Goal: Transaction & Acquisition: Book appointment/travel/reservation

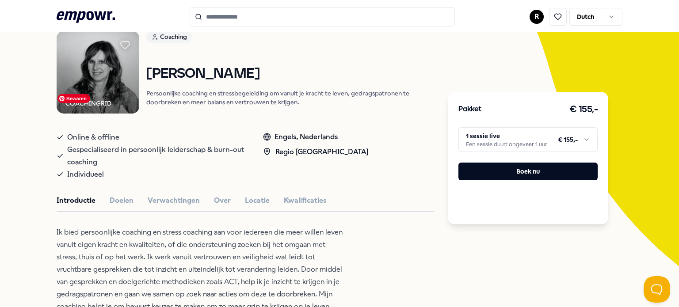
scroll to position [71, 0]
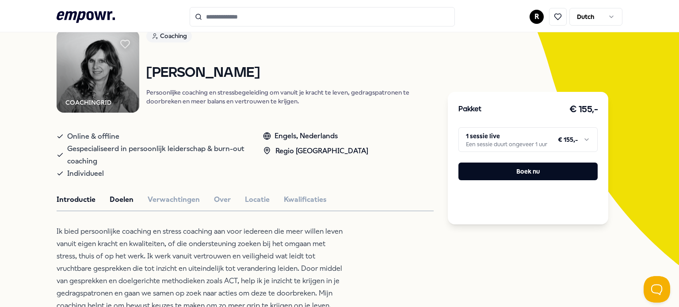
click at [121, 201] on button "Doelen" at bounding box center [122, 199] width 24 height 11
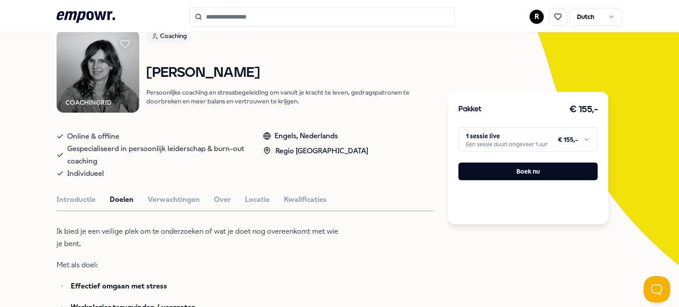
click at [78, 194] on button "Introductie" at bounding box center [76, 199] width 39 height 11
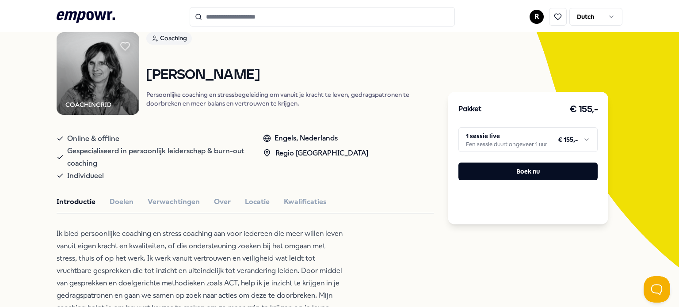
scroll to position [3, 0]
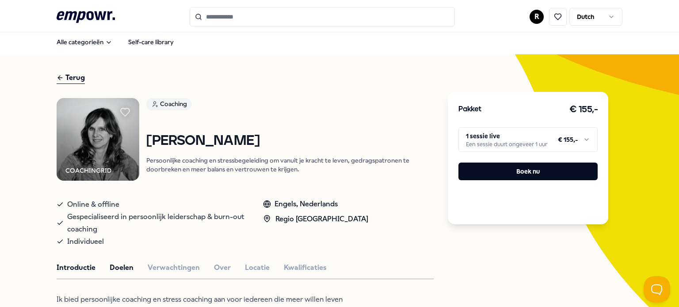
click at [113, 269] on button "Doelen" at bounding box center [122, 267] width 24 height 11
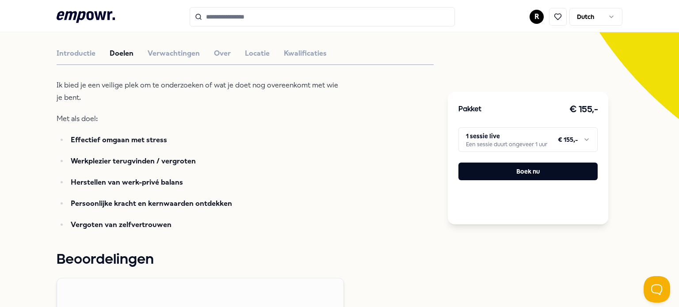
scroll to position [217, 0]
click at [164, 52] on button "Verwachtingen" at bounding box center [174, 53] width 52 height 11
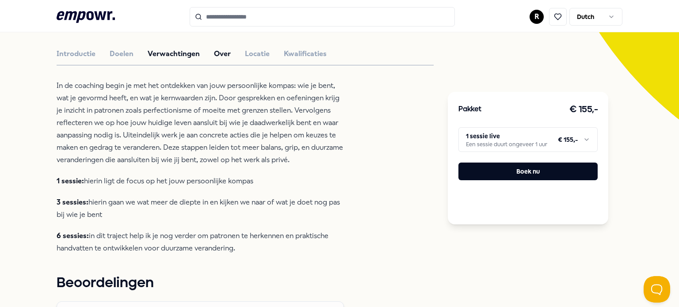
click at [214, 52] on button "Over" at bounding box center [222, 53] width 17 height 11
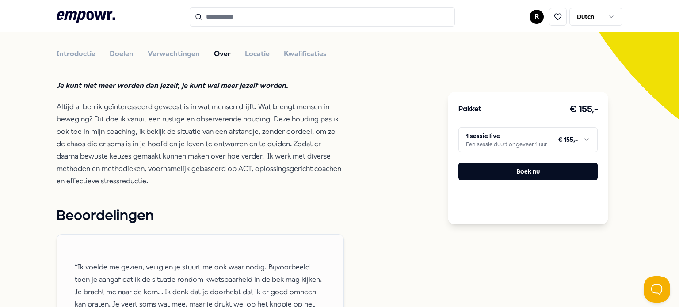
click at [207, 88] on em "Je kunt niet meer worden dan jezelf, je kunt wel meer jezelf worden." at bounding box center [173, 85] width 232 height 8
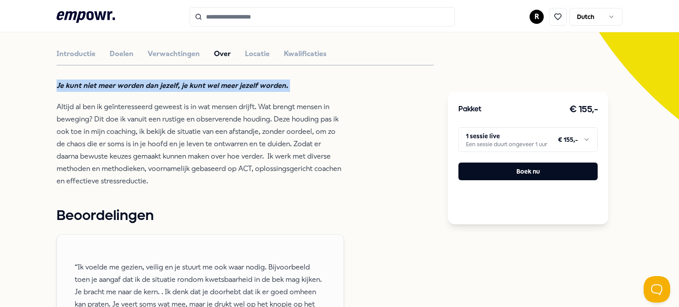
click at [207, 88] on em "Je kunt niet meer worden dan jezelf, je kunt wel meer jezelf worden." at bounding box center [173, 85] width 232 height 8
copy em "Je kunt niet meer worden dan jezelf, je kunt wel meer jezelf worden."
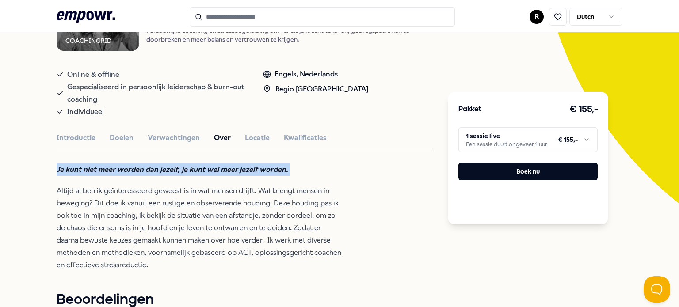
scroll to position [132, 0]
click at [248, 137] on button "Locatie" at bounding box center [257, 138] width 25 height 11
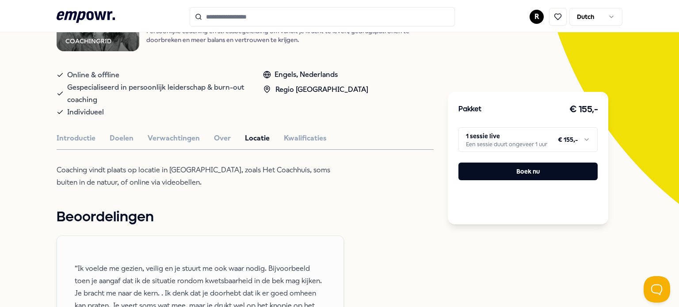
scroll to position [111, 0]
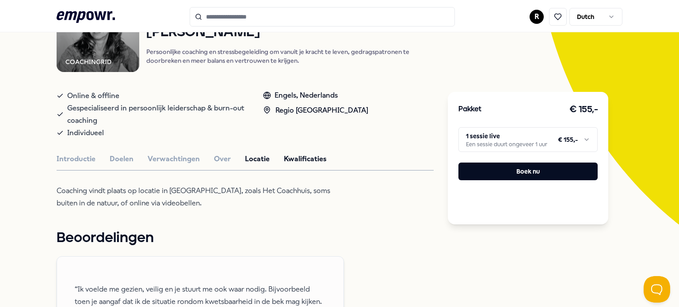
click at [286, 157] on button "Kwalificaties" at bounding box center [305, 158] width 43 height 11
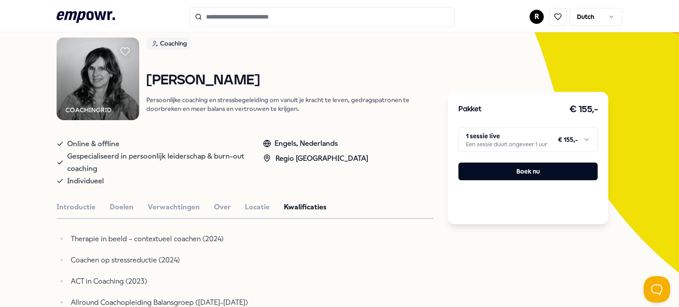
scroll to position [26, 0]
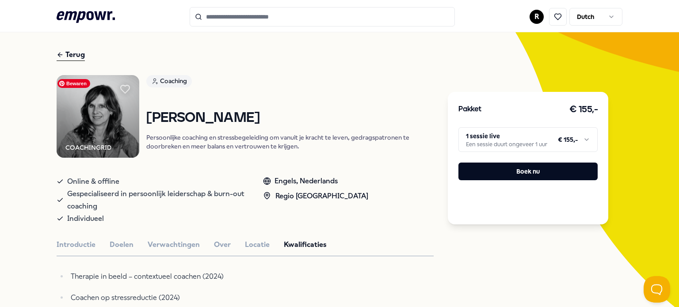
click at [108, 114] on img at bounding box center [98, 116] width 83 height 83
click at [484, 139] on html ".empowr-logo_svg__cls-1{fill:#03032f} R Dutch Alle categorieën Self-care librar…" at bounding box center [339, 153] width 679 height 307
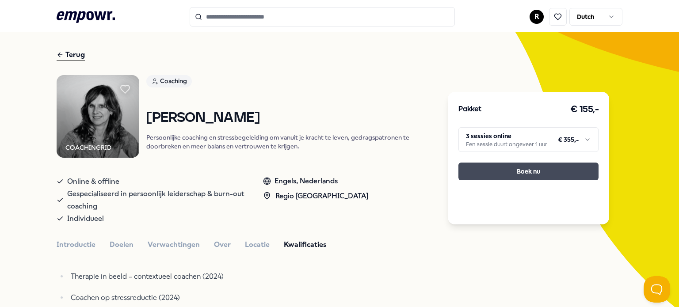
click at [534, 173] on button "Boek nu" at bounding box center [528, 172] width 140 height 18
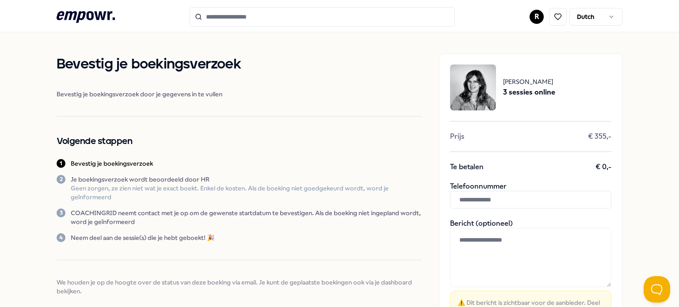
click at [479, 213] on div "[PERSON_NAME] 3 sessies online Prijs € 355,- Te betalen € 0,- Telefoonnummer Be…" at bounding box center [530, 226] width 183 height 346
click at [474, 209] on div "[PERSON_NAME] 3 sessies online Prijs € 355,- Te betalen € 0,- Telefoonnummer Be…" at bounding box center [530, 226] width 183 height 346
click at [472, 206] on input "text" at bounding box center [530, 200] width 161 height 18
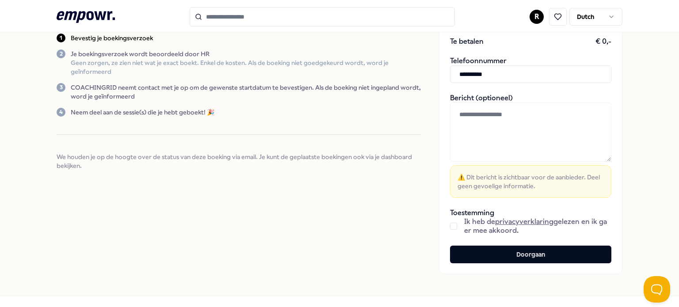
scroll to position [126, 0]
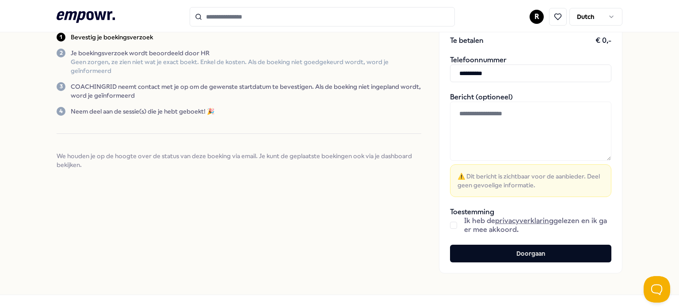
type input "**********"
click at [450, 226] on button "button" at bounding box center [453, 225] width 7 height 7
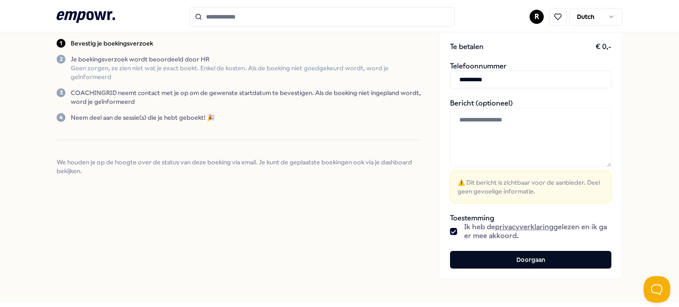
scroll to position [130, 0]
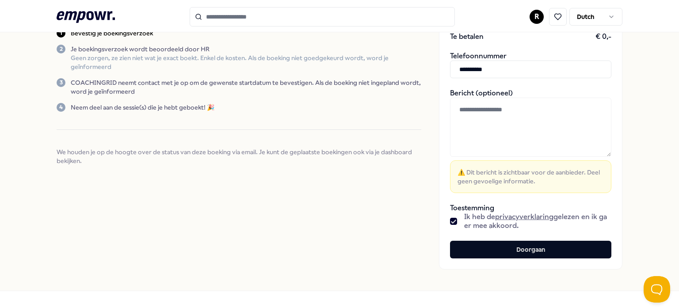
type button "on"
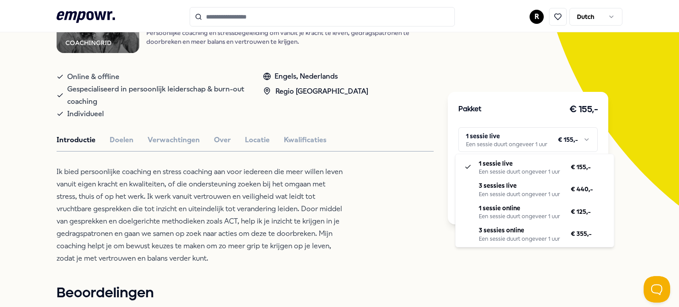
click at [491, 139] on html ".empowr-logo_svg__cls-1{fill:#03032f} R Dutch Alle categorieën Self-care librar…" at bounding box center [339, 153] width 679 height 307
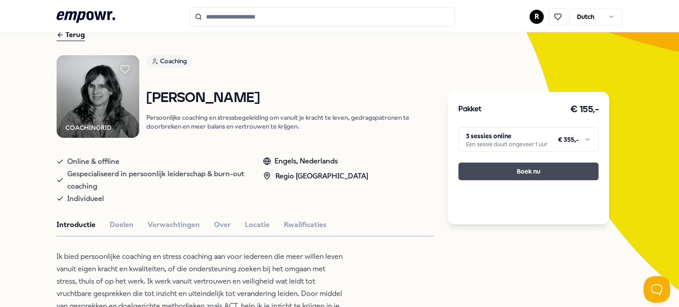
click at [506, 175] on button "Boek nu" at bounding box center [528, 172] width 140 height 18
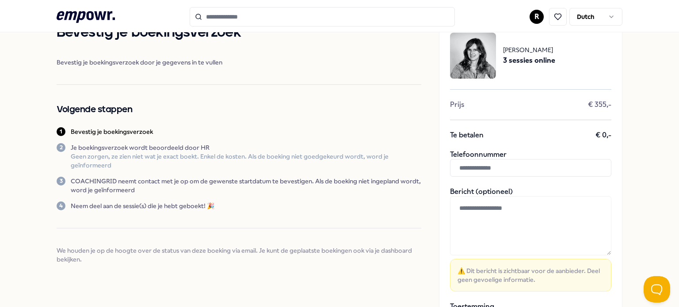
click at [506, 175] on input "text" at bounding box center [530, 168] width 161 height 18
type input "*"
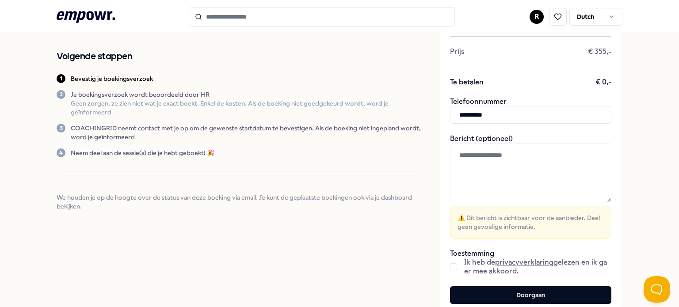
scroll to position [157, 0]
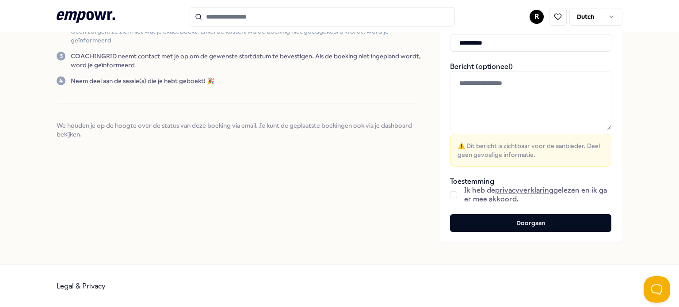
type input "**********"
click at [479, 199] on span "Ik heb de privacyverklaring gelezen en ik ga er mee akkoord." at bounding box center [537, 195] width 147 height 18
click at [458, 189] on div "Ik heb de privacyverklaring gelezen en ik ga er mee akkoord." at bounding box center [530, 195] width 161 height 18
click at [454, 192] on div "Ik heb de privacyverklaring gelezen en ik ga er mee akkoord." at bounding box center [530, 195] width 161 height 18
click at [450, 196] on button "button" at bounding box center [453, 194] width 7 height 7
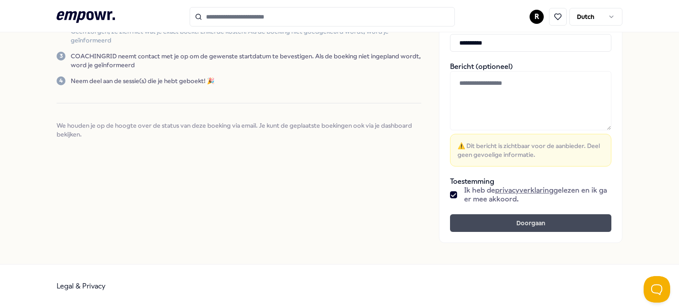
click at [476, 217] on button "Doorgaan" at bounding box center [530, 223] width 161 height 18
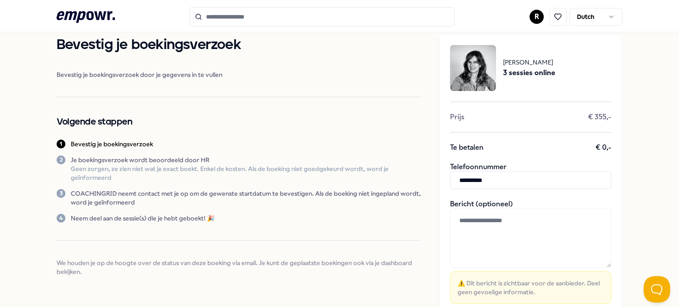
scroll to position [16, 0]
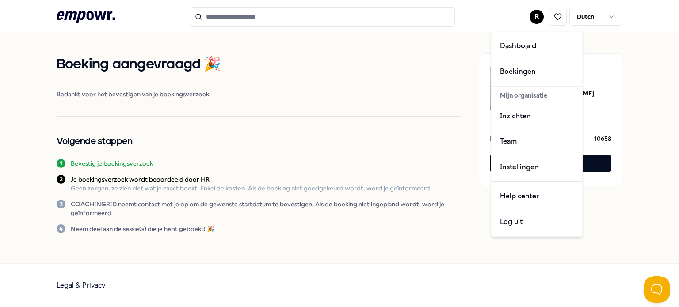
click at [541, 15] on html ".empowr-logo_svg__cls-1{fill:#03032f} R Dutch Boeking aangevraagd 🎉 Bedankt voo…" at bounding box center [339, 153] width 679 height 307
click at [509, 150] on div "Team" at bounding box center [537, 142] width 88 height 26
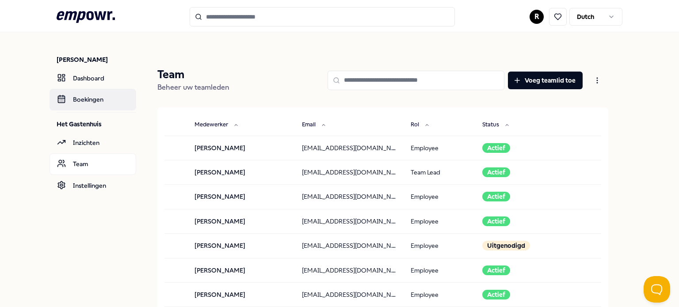
click at [90, 107] on link "Boekingen" at bounding box center [92, 99] width 87 height 21
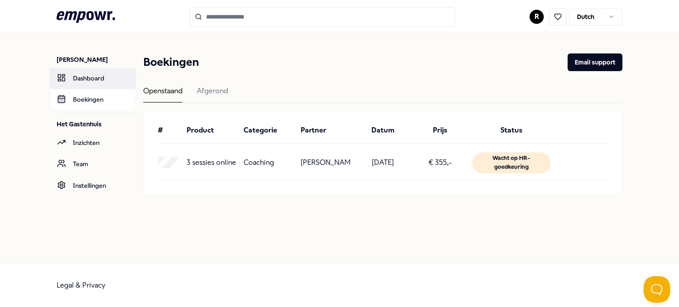
click at [76, 84] on link "Dashboard" at bounding box center [92, 78] width 87 height 21
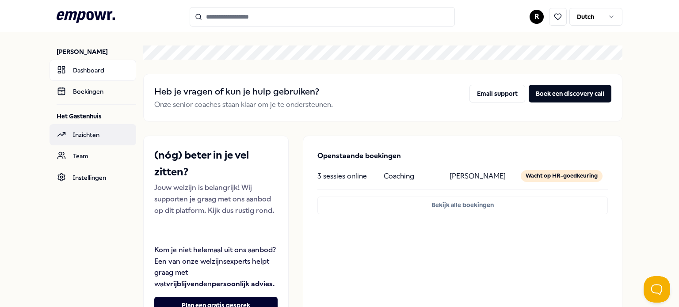
scroll to position [7, 0]
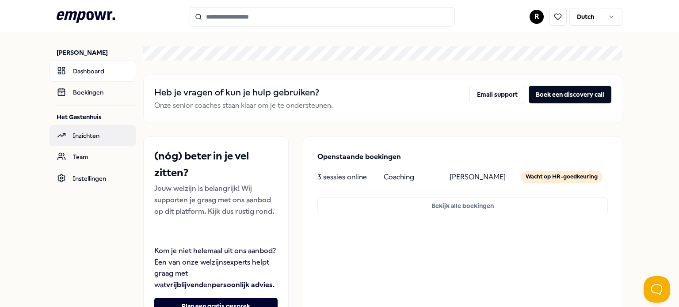
click at [90, 139] on link "Inzichten" at bounding box center [92, 135] width 87 height 21
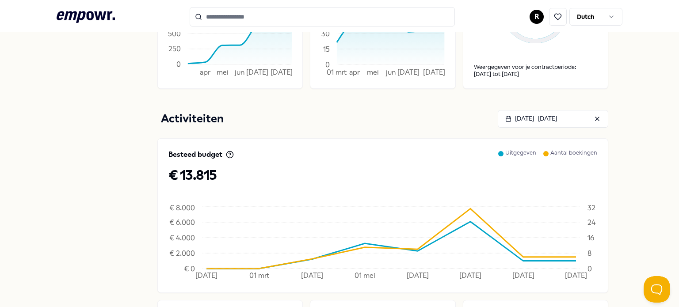
scroll to position [54, 0]
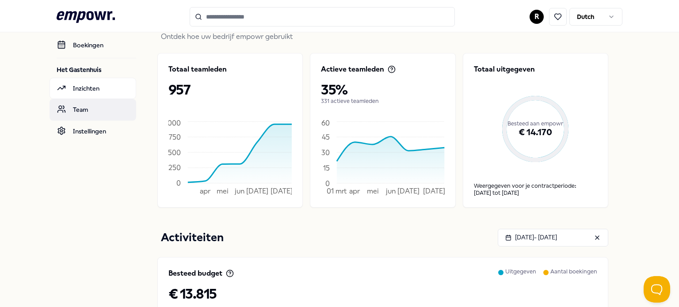
click at [82, 101] on link "Team" at bounding box center [92, 109] width 87 height 21
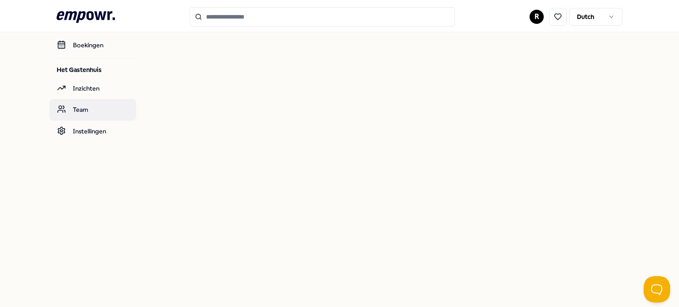
scroll to position [53, 0]
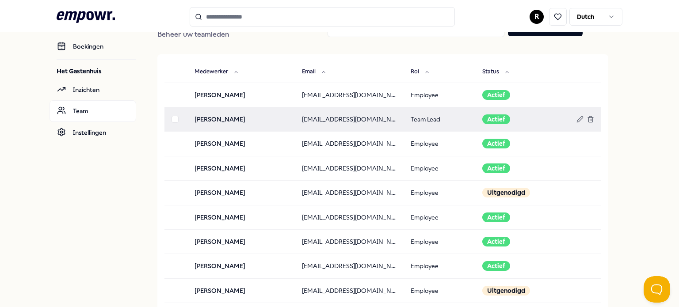
click at [202, 115] on td "[PERSON_NAME]" at bounding box center [240, 119] width 107 height 24
click at [164, 122] on td at bounding box center [175, 119] width 23 height 24
click at [171, 122] on button "button" at bounding box center [174, 119] width 7 height 7
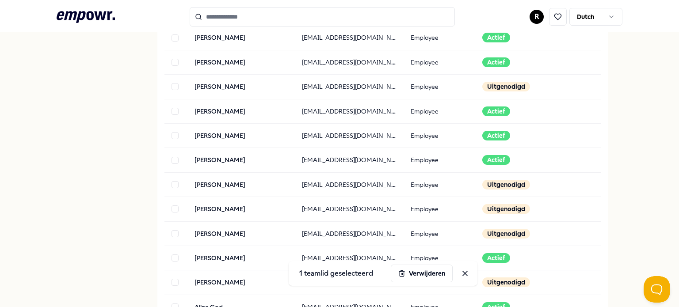
scroll to position [0, 0]
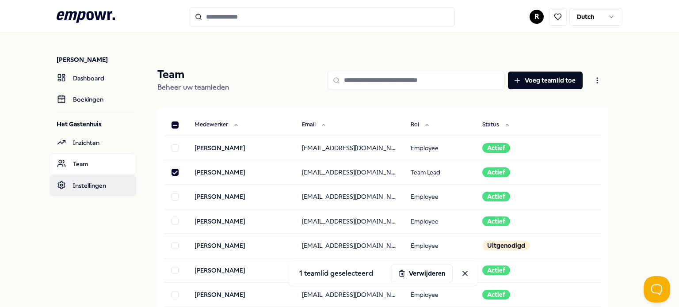
click at [97, 187] on link "Instellingen" at bounding box center [92, 185] width 87 height 21
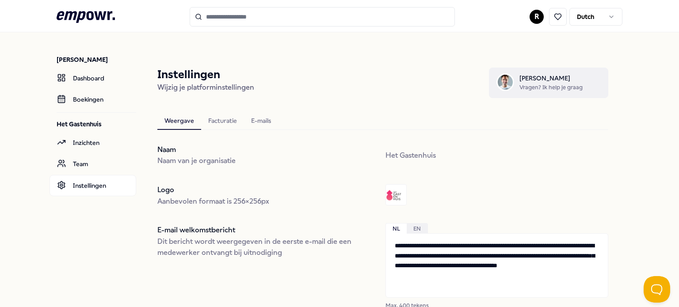
click at [519, 90] on span "Vragen? Ik help je graag" at bounding box center [550, 87] width 63 height 9
click at [536, 82] on span "[PERSON_NAME]" at bounding box center [550, 78] width 63 height 10
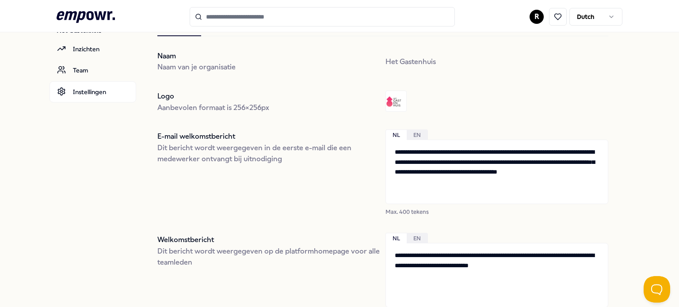
scroll to position [62, 0]
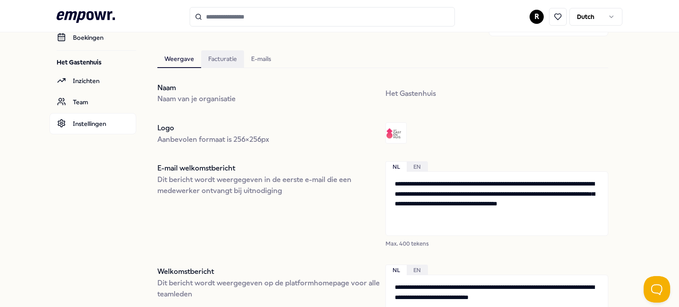
click at [222, 59] on div "Facturatie" at bounding box center [222, 59] width 43 height 18
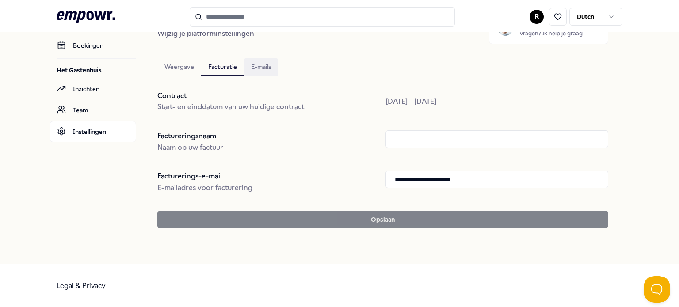
click at [257, 60] on div "E-mails" at bounding box center [261, 67] width 34 height 18
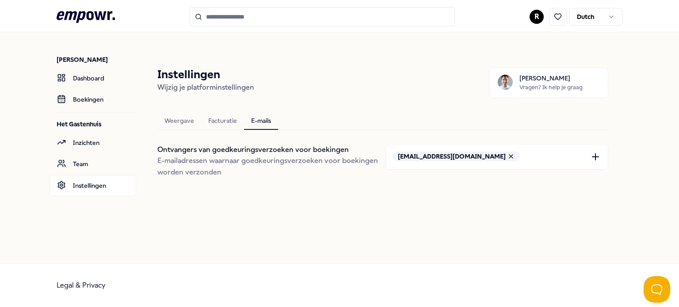
click at [230, 61] on div "Instellingen Wijzig je platforminstellingen [PERSON_NAME]? Ik help je graag Wee…" at bounding box center [382, 122] width 479 height 139
click at [188, 112] on div "Weergave" at bounding box center [179, 121] width 44 height 18
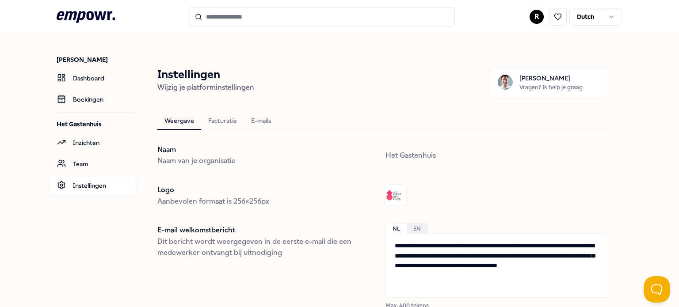
scroll to position [221, 0]
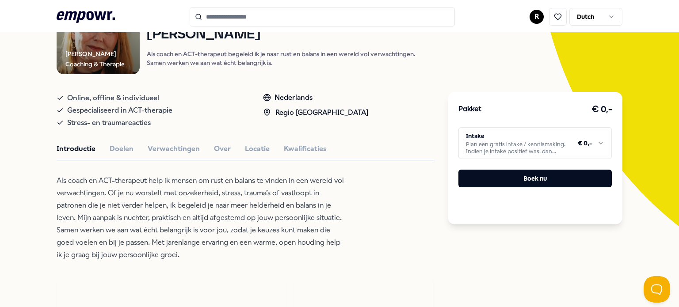
scroll to position [125, 0]
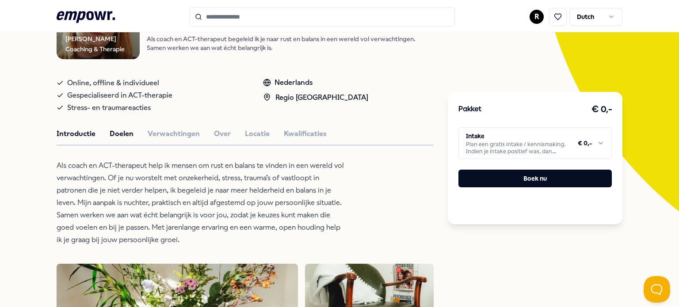
click at [110, 131] on button "Doelen" at bounding box center [122, 133] width 24 height 11
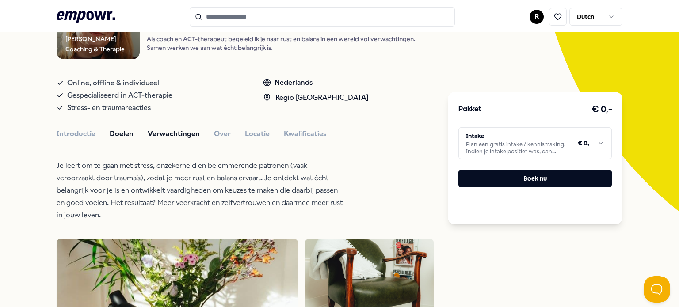
click at [179, 128] on button "Verwachtingen" at bounding box center [174, 133] width 52 height 11
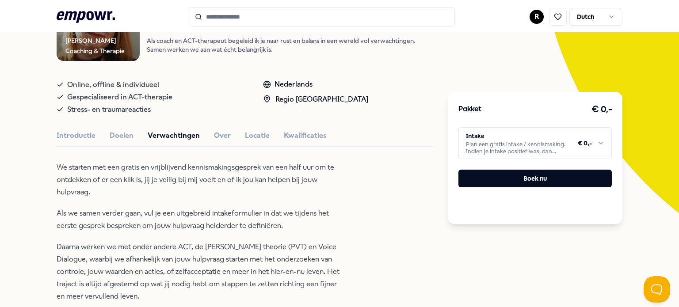
scroll to position [122, 0]
click at [207, 137] on div "Introductie Doelen Verwachtingen Over Locatie Kwalificaties" at bounding box center [245, 136] width 377 height 11
click at [215, 137] on button "Over" at bounding box center [222, 136] width 17 height 11
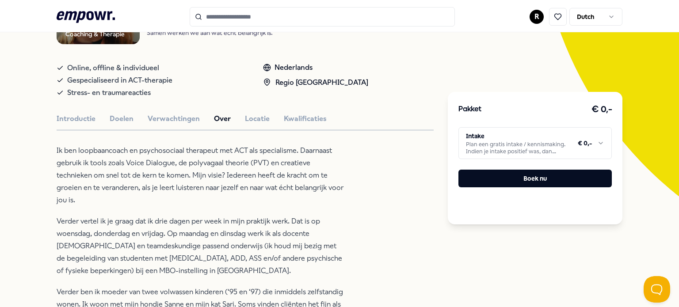
scroll to position [54, 0]
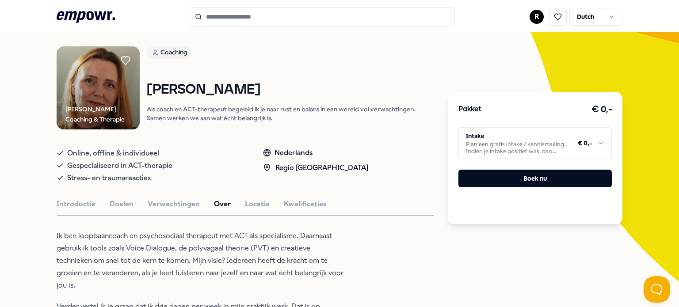
click at [263, 205] on div "Introductie Doelen Verwachtingen Over Locatie Kwalificaties" at bounding box center [245, 203] width 377 height 11
click at [251, 208] on button "Locatie" at bounding box center [257, 203] width 25 height 11
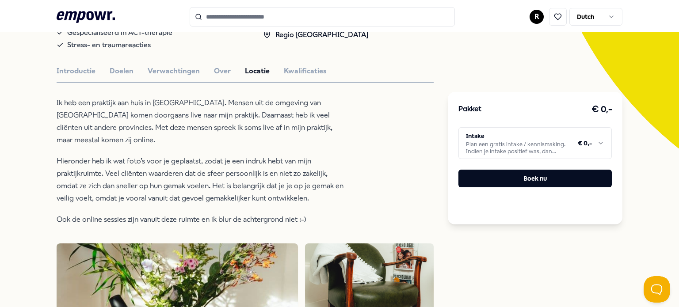
scroll to position [188, 0]
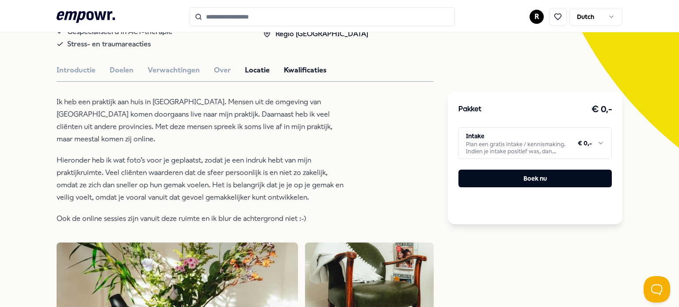
click at [308, 67] on button "Kwalificaties" at bounding box center [305, 70] width 43 height 11
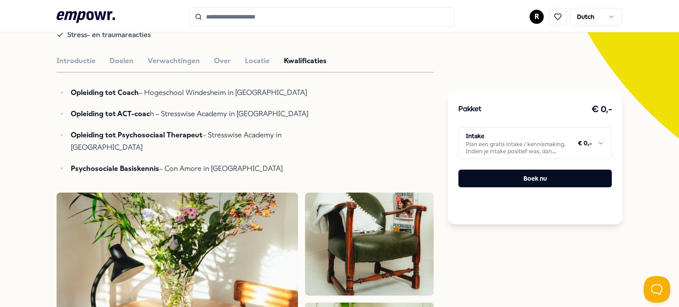
scroll to position [0, 0]
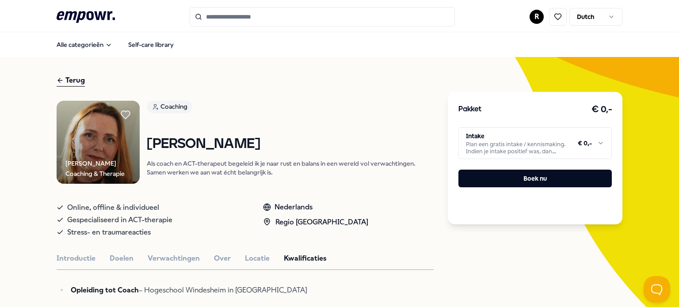
click at [249, 8] on input "Search for products, categories or subcategories" at bounding box center [322, 16] width 265 height 19
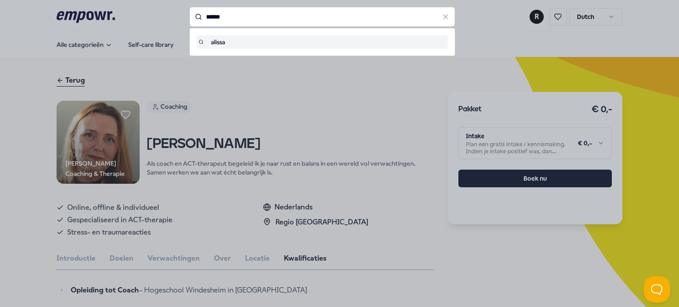
type input "******"
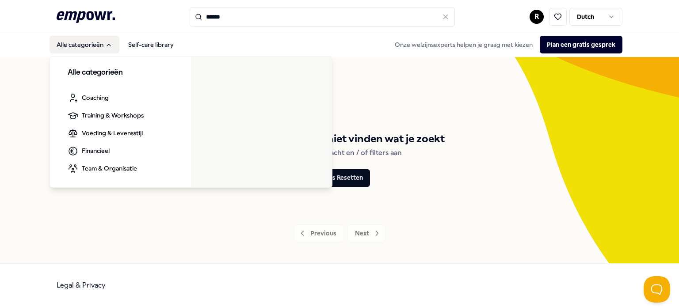
click at [77, 40] on button "Alle categorieën" at bounding box center [84, 45] width 70 height 18
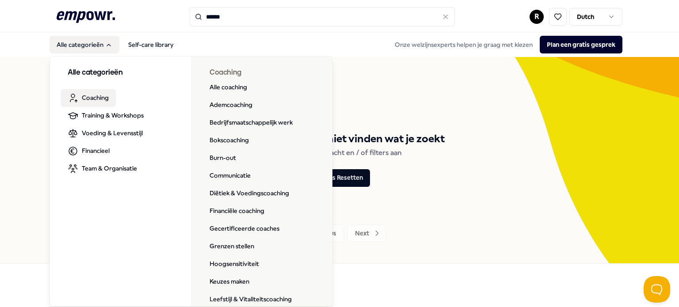
click at [96, 99] on span "Coaching" at bounding box center [95, 98] width 27 height 10
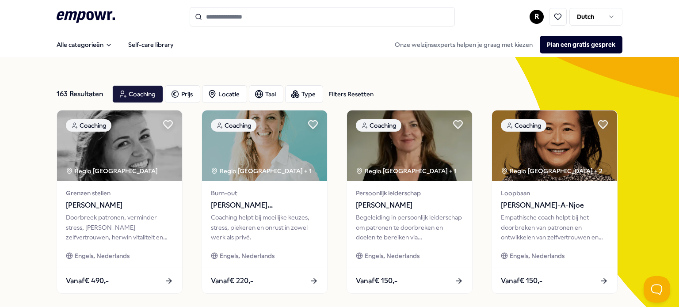
click at [260, 10] on input "Search for products, categories or subcategories" at bounding box center [322, 16] width 265 height 19
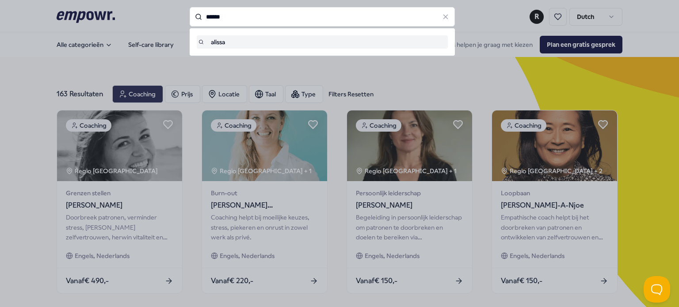
type input "******"
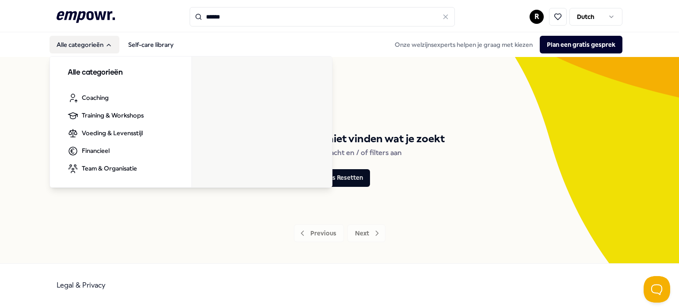
click at [76, 49] on button "Alle categorieën" at bounding box center [84, 45] width 70 height 18
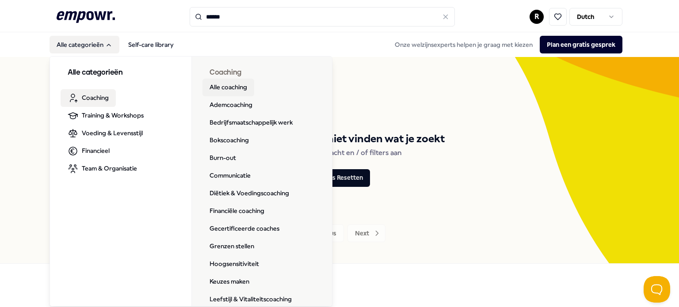
click at [221, 90] on link "Alle coaching" at bounding box center [228, 88] width 52 height 18
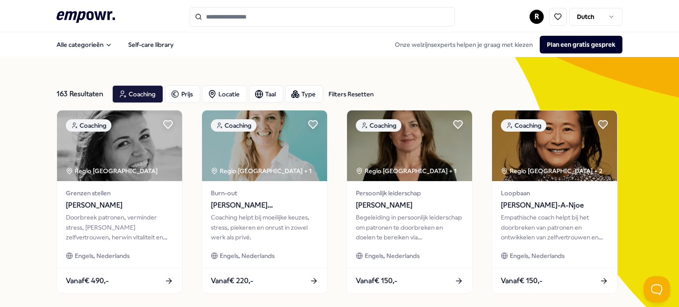
click at [341, 99] on div "Filters Resetten" at bounding box center [350, 94] width 45 height 10
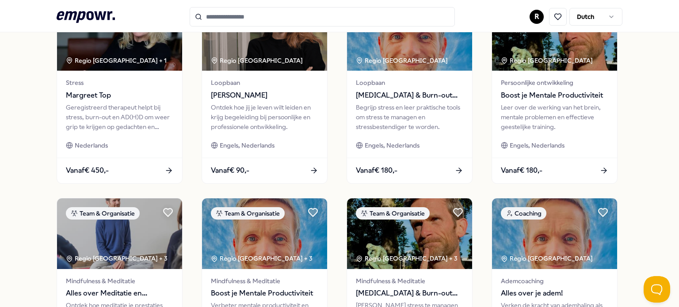
scroll to position [483, 0]
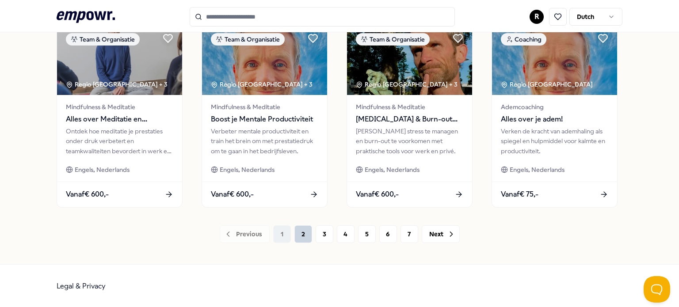
click at [302, 233] on button "2" at bounding box center [303, 234] width 18 height 18
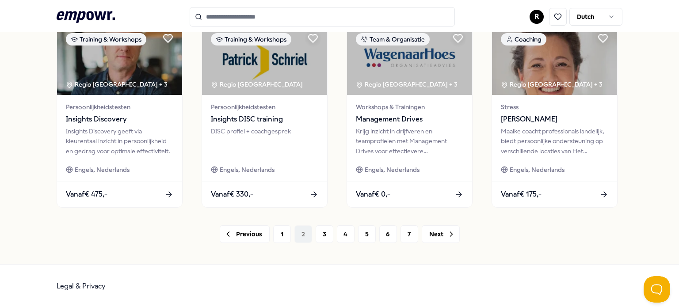
click at [316, 233] on button "3" at bounding box center [325, 234] width 18 height 18
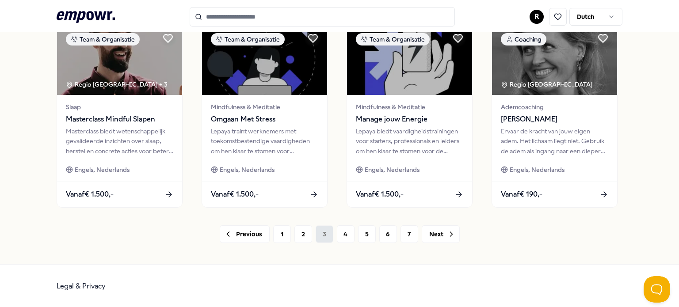
click at [320, 233] on div "Previous 1 2 3 4 5 6 7 Next" at bounding box center [340, 234] width 566 height 18
click at [343, 232] on button "4" at bounding box center [346, 234] width 18 height 18
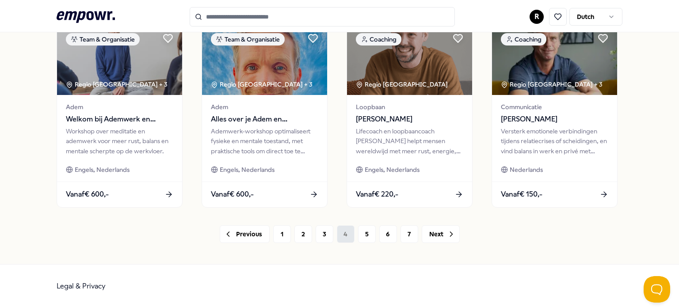
click at [343, 232] on div "Previous 1 2 3 4 5 6 7 Next" at bounding box center [340, 234] width 566 height 18
click at [367, 234] on button "5" at bounding box center [367, 234] width 18 height 18
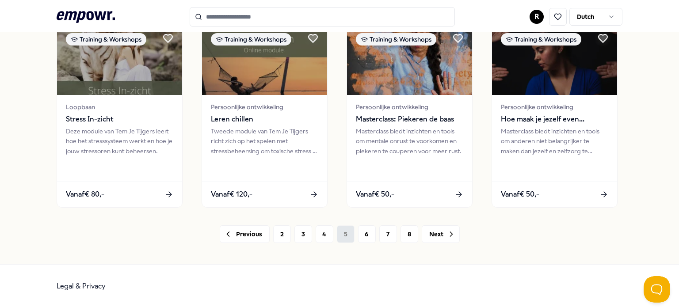
click at [367, 234] on button "6" at bounding box center [367, 234] width 18 height 18
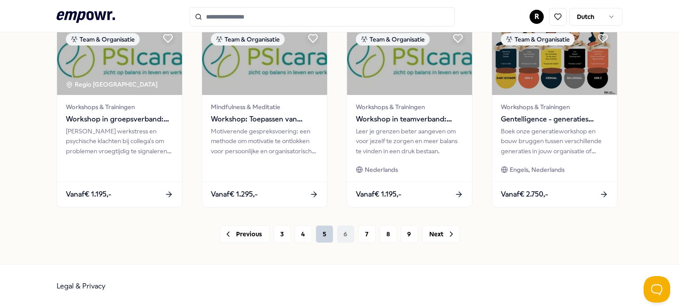
click at [367, 234] on button "7" at bounding box center [367, 234] width 18 height 18
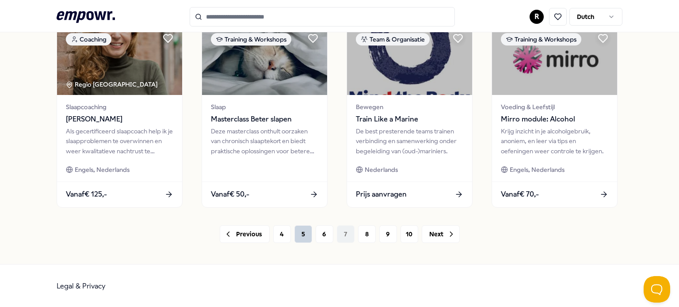
click at [367, 234] on button "8" at bounding box center [367, 234] width 18 height 18
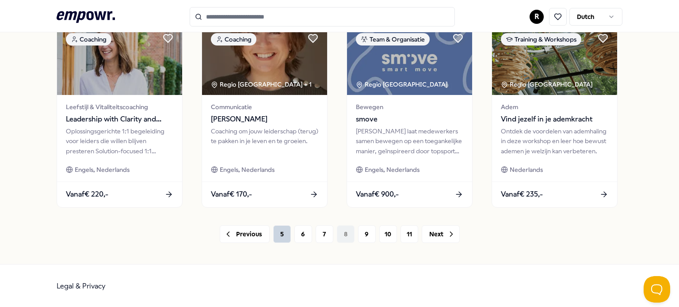
click at [367, 234] on button "9" at bounding box center [367, 234] width 18 height 18
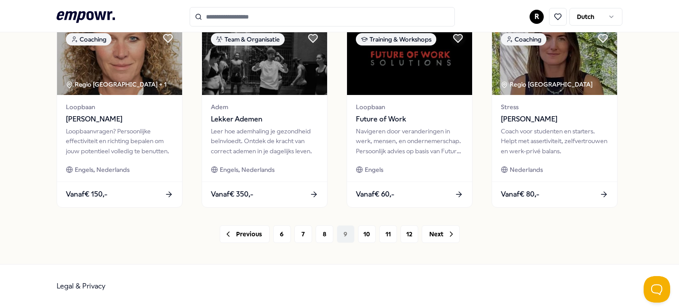
click at [367, 234] on button "10" at bounding box center [367, 234] width 18 height 18
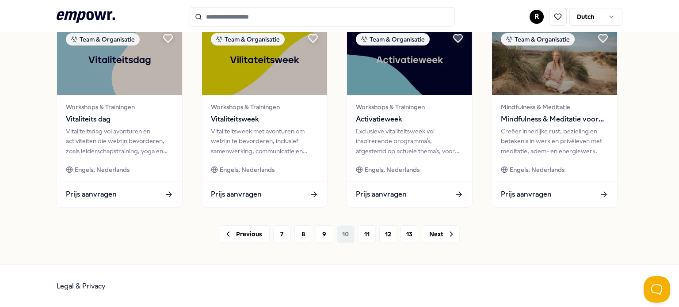
click at [367, 234] on button "11" at bounding box center [367, 234] width 18 height 18
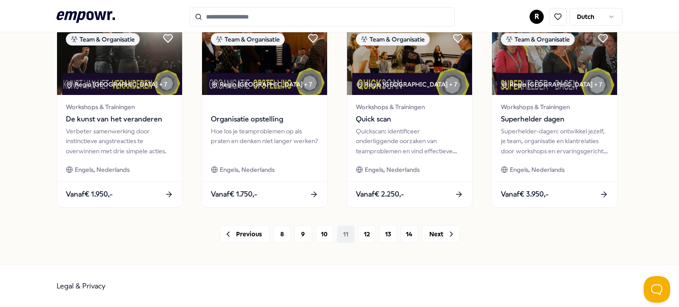
click at [367, 234] on button "12" at bounding box center [367, 234] width 18 height 18
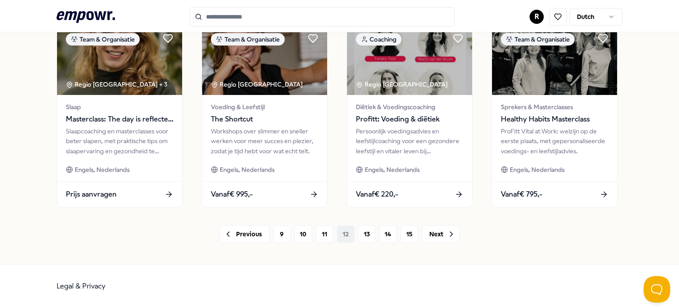
click at [367, 234] on button "13" at bounding box center [367, 234] width 18 height 18
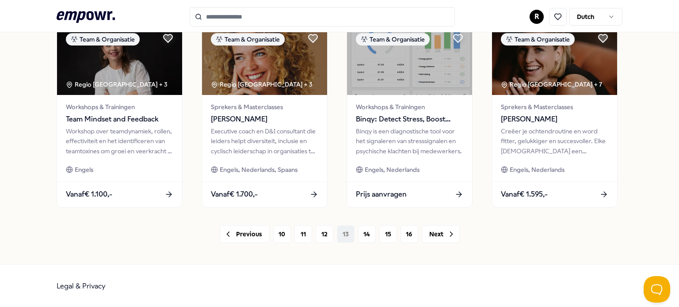
click at [367, 234] on button "14" at bounding box center [367, 234] width 18 height 18
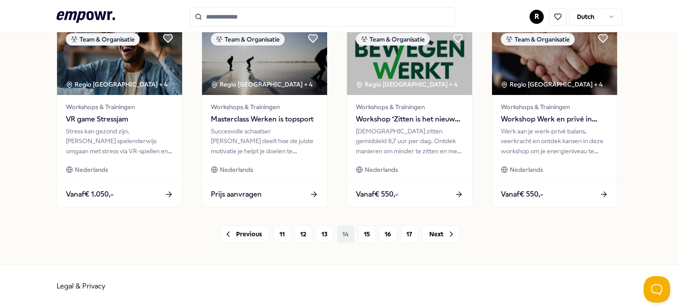
click at [367, 234] on button "15" at bounding box center [367, 234] width 18 height 18
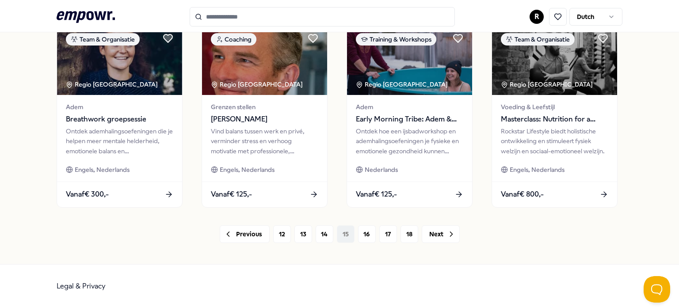
click at [367, 234] on button "16" at bounding box center [367, 234] width 18 height 18
